Goal: Information Seeking & Learning: Learn about a topic

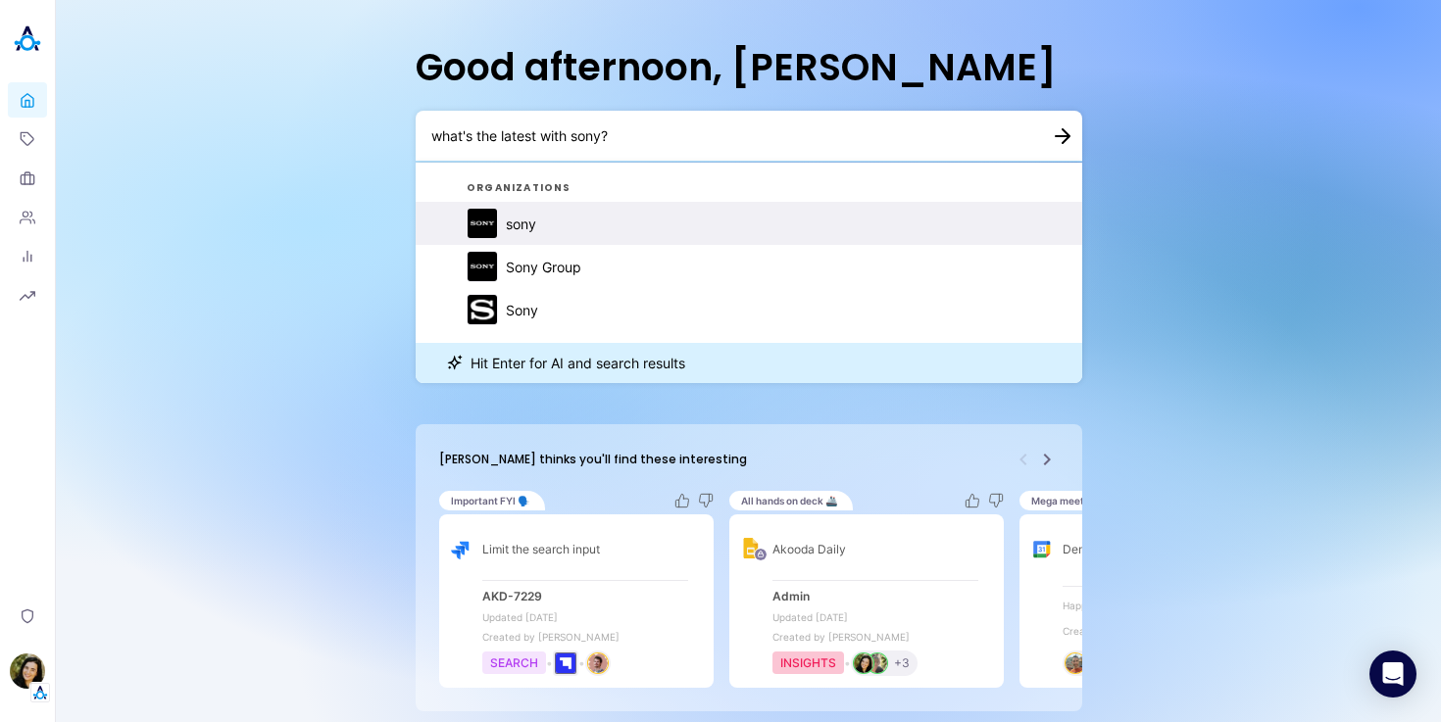
type textarea "what's the latest with sony?"
click at [535, 222] on div "sony" at bounding box center [521, 224] width 30 height 17
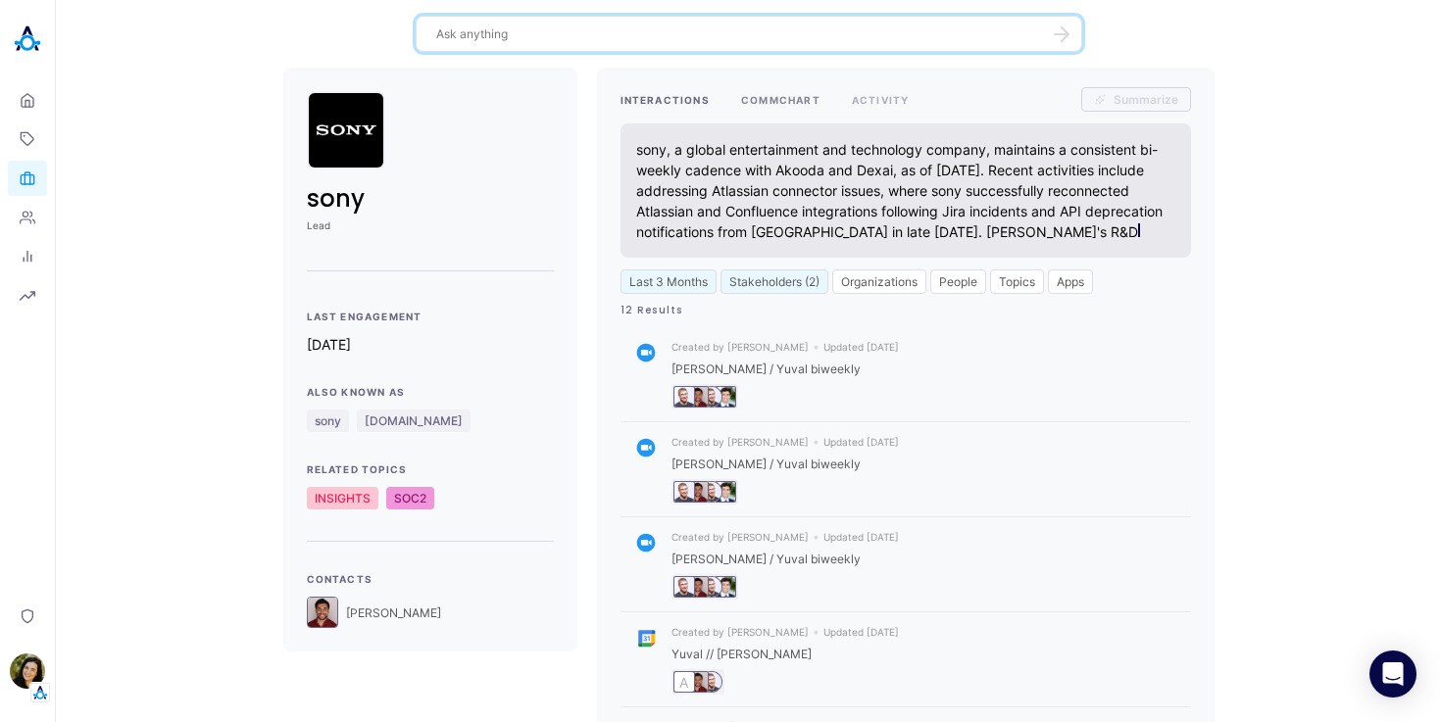
click at [744, 97] on button "COMMCHART" at bounding box center [780, 99] width 79 height 25
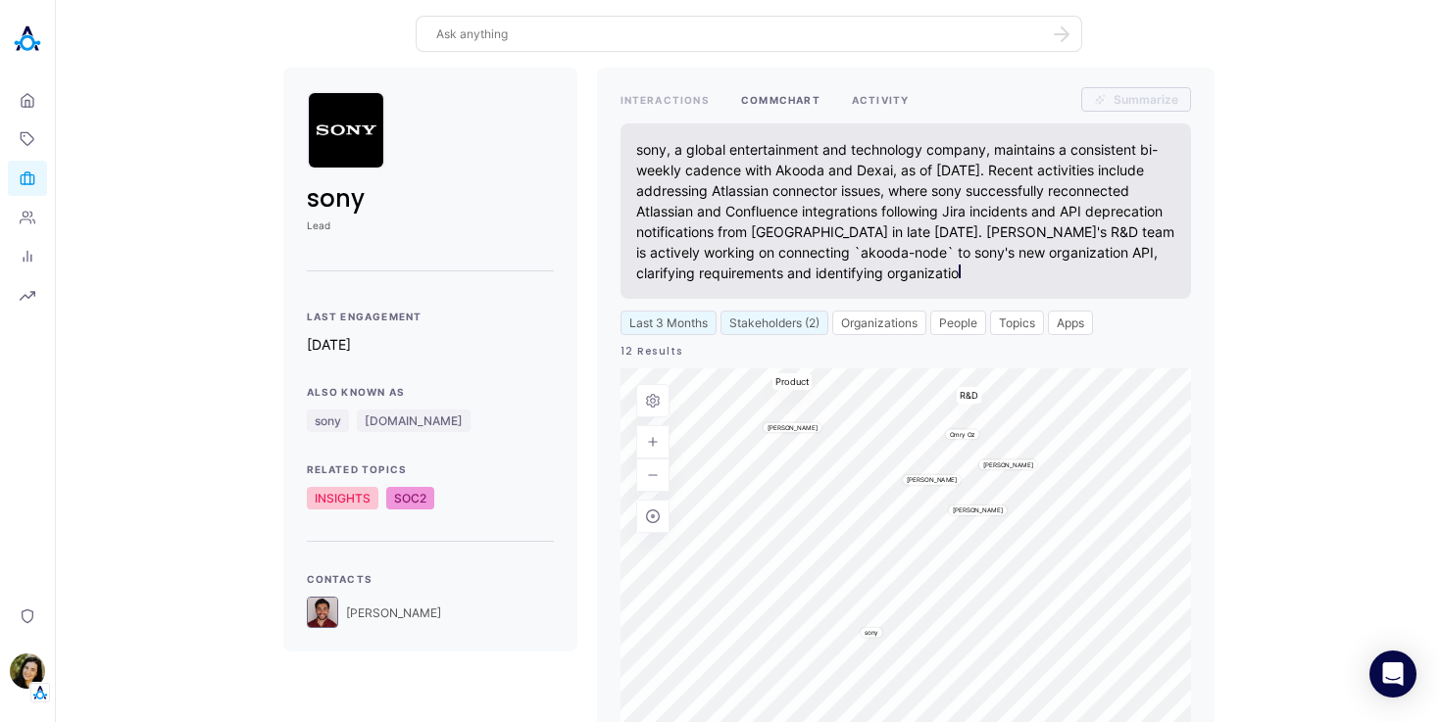
click at [871, 105] on button "ACTIVITY" at bounding box center [881, 99] width 58 height 25
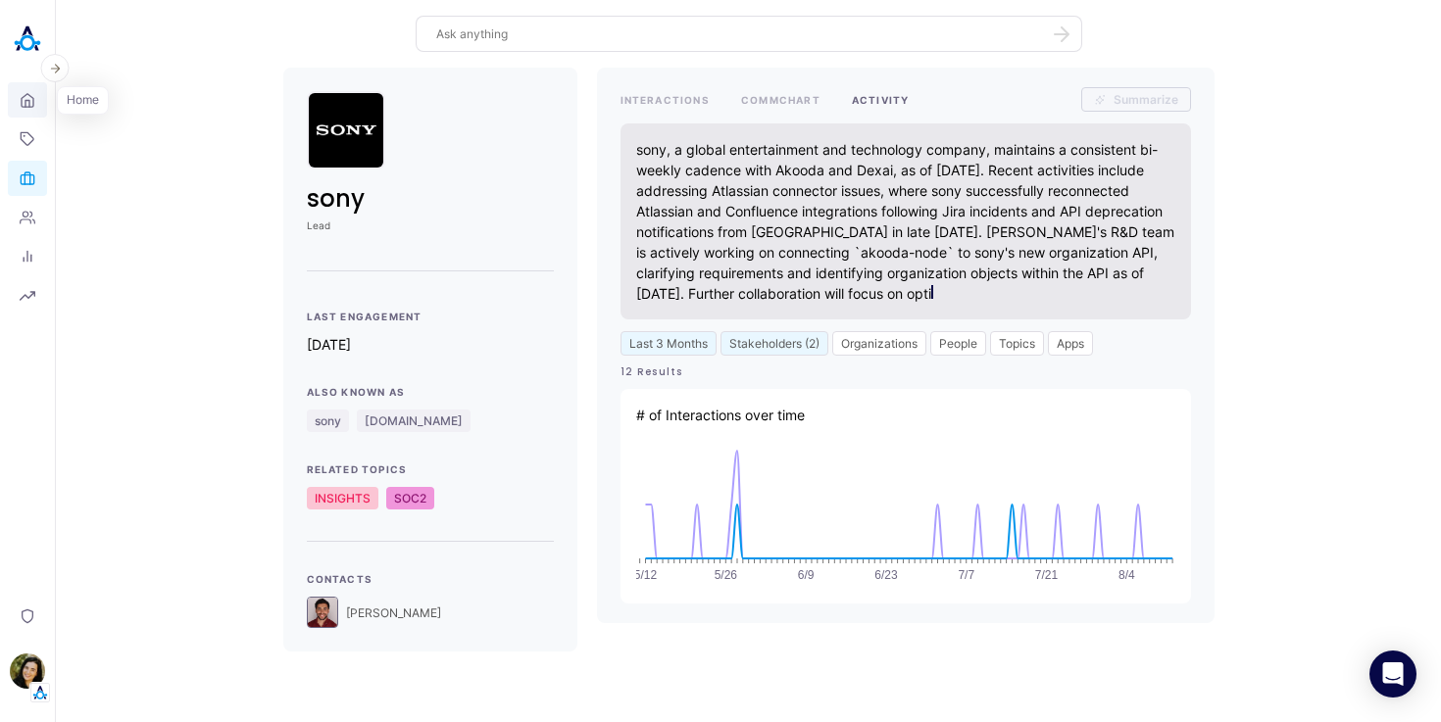
click at [30, 108] on icon at bounding box center [28, 100] width 16 height 19
